Goal: Task Accomplishment & Management: Use online tool/utility

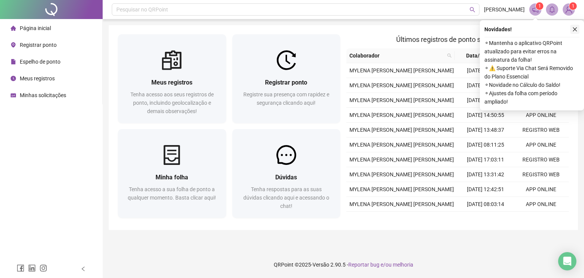
click at [575, 28] on icon "close" at bounding box center [574, 29] width 5 height 5
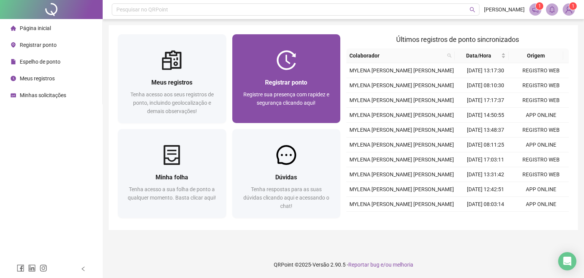
click at [292, 65] on img at bounding box center [287, 60] width 20 height 20
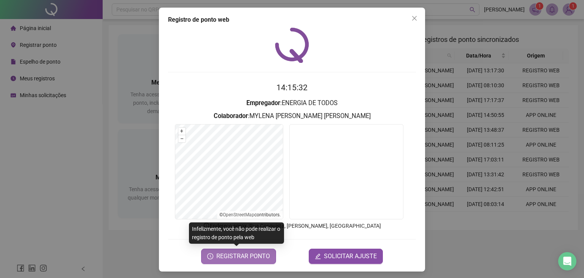
click at [244, 261] on button "REGISTRAR PONTO" at bounding box center [238, 255] width 75 height 15
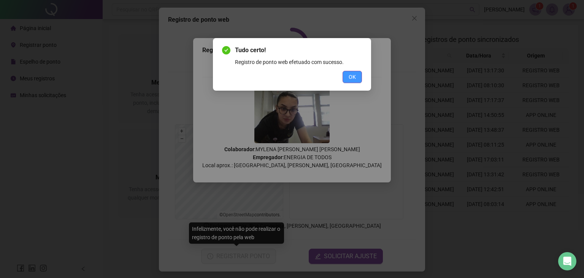
click at [358, 72] on button "OK" at bounding box center [352, 77] width 19 height 12
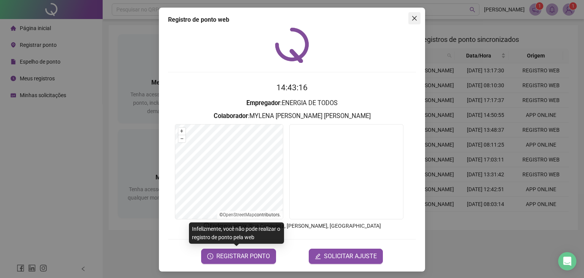
click at [413, 16] on icon "close" at bounding box center [415, 18] width 6 height 6
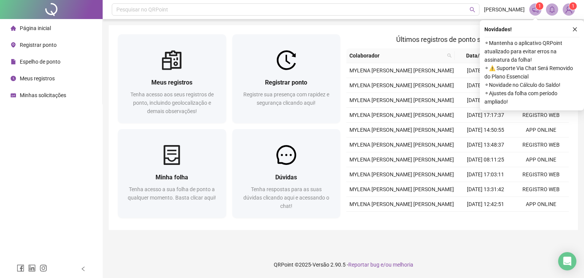
click at [573, 28] on icon "close" at bounding box center [574, 29] width 5 height 5
